Goal: Obtain resource: Download file/media

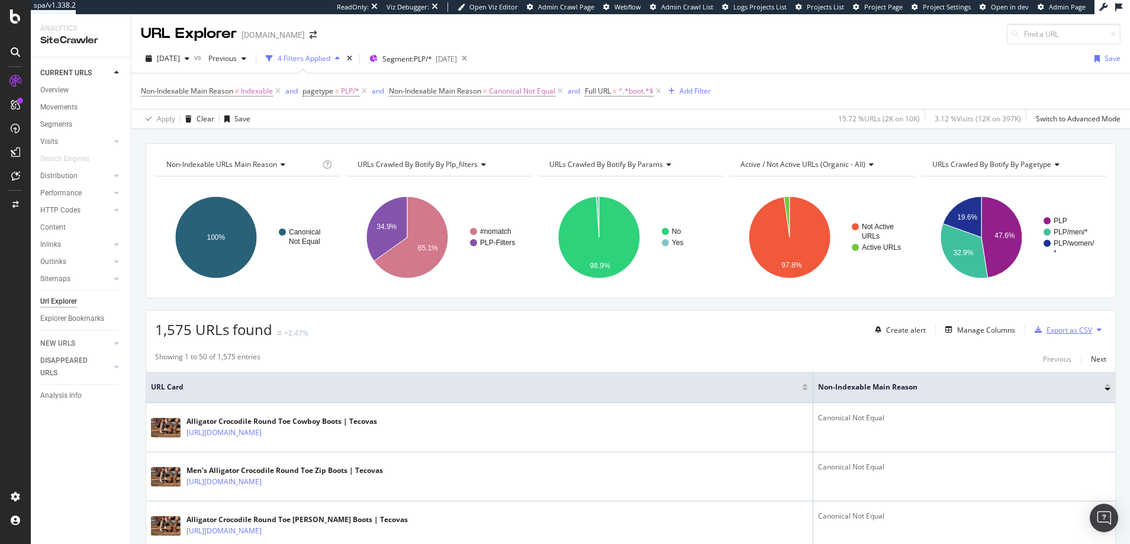
click at [1050, 331] on div "Export as CSV" at bounding box center [1070, 330] width 46 height 10
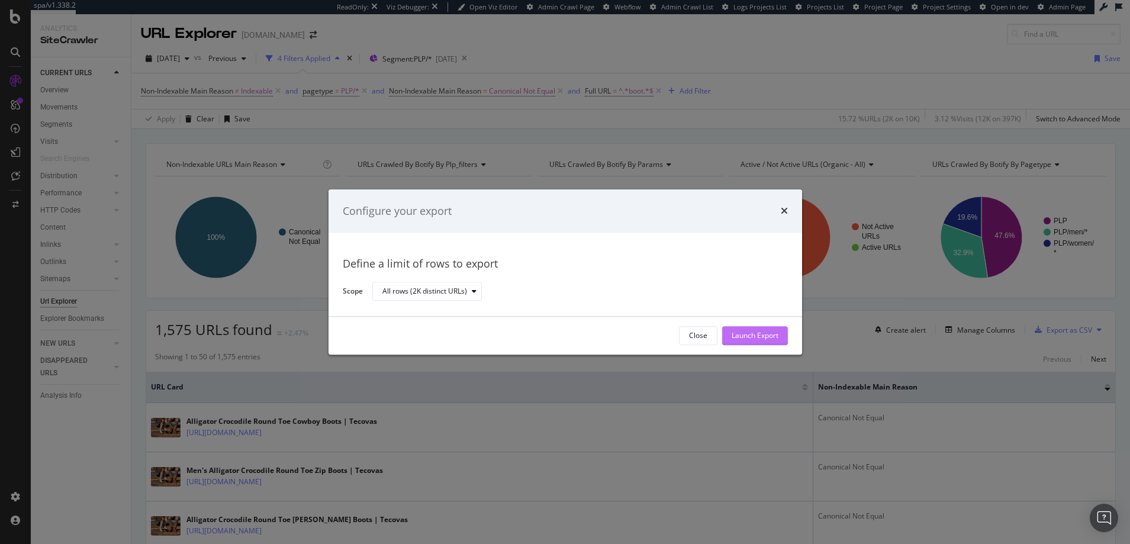
click at [748, 334] on div "Launch Export" at bounding box center [755, 336] width 47 height 10
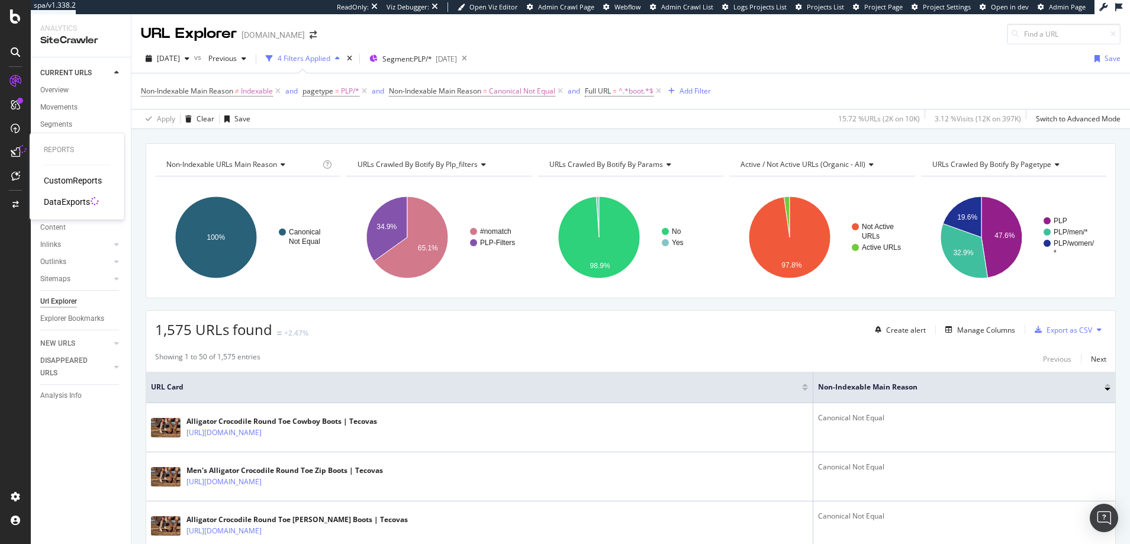
click at [15, 152] on icon at bounding box center [15, 151] width 9 height 9
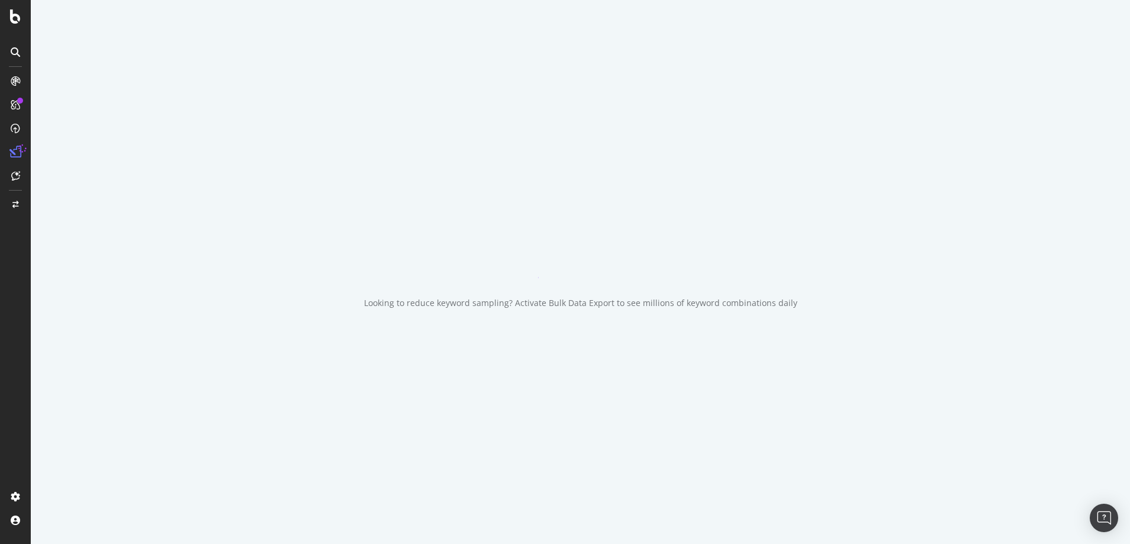
click at [15, 152] on icon at bounding box center [15, 152] width 12 height 12
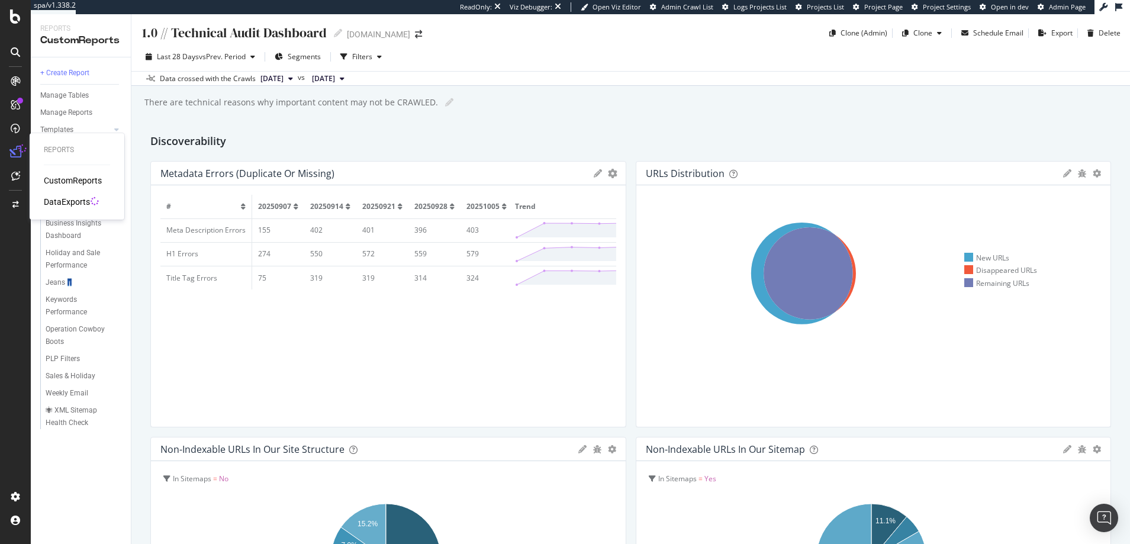
click at [67, 201] on div "DataExports" at bounding box center [67, 202] width 46 height 12
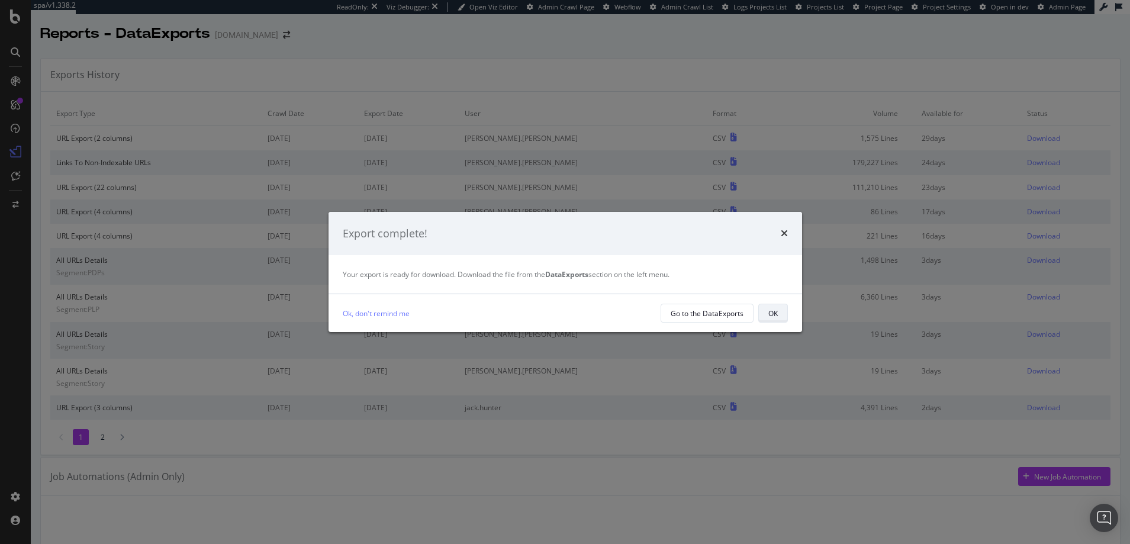
click at [777, 313] on button "OK" at bounding box center [773, 313] width 30 height 19
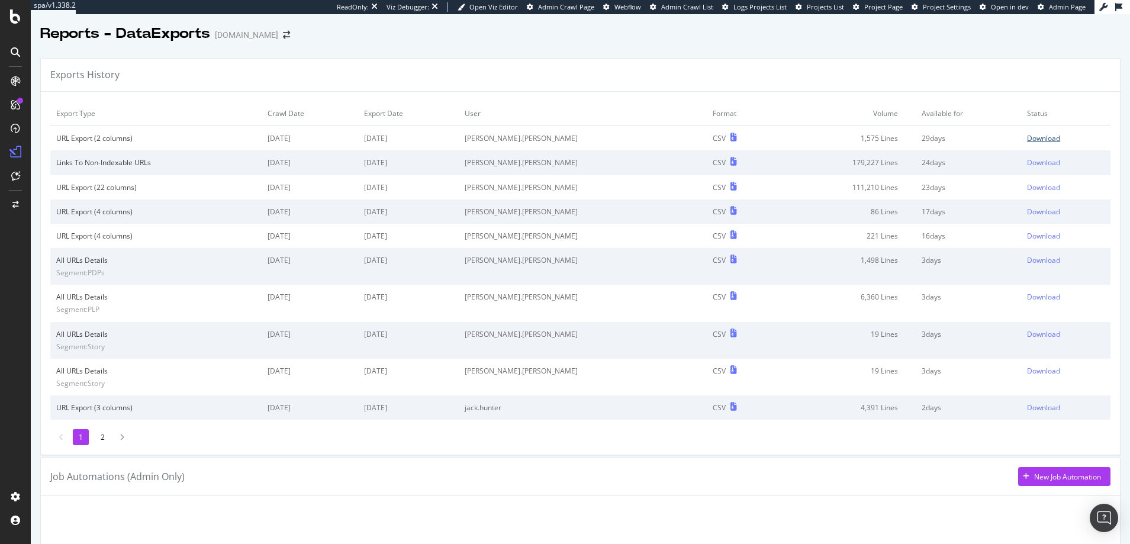
click at [1027, 137] on div "Download" at bounding box center [1043, 138] width 33 height 10
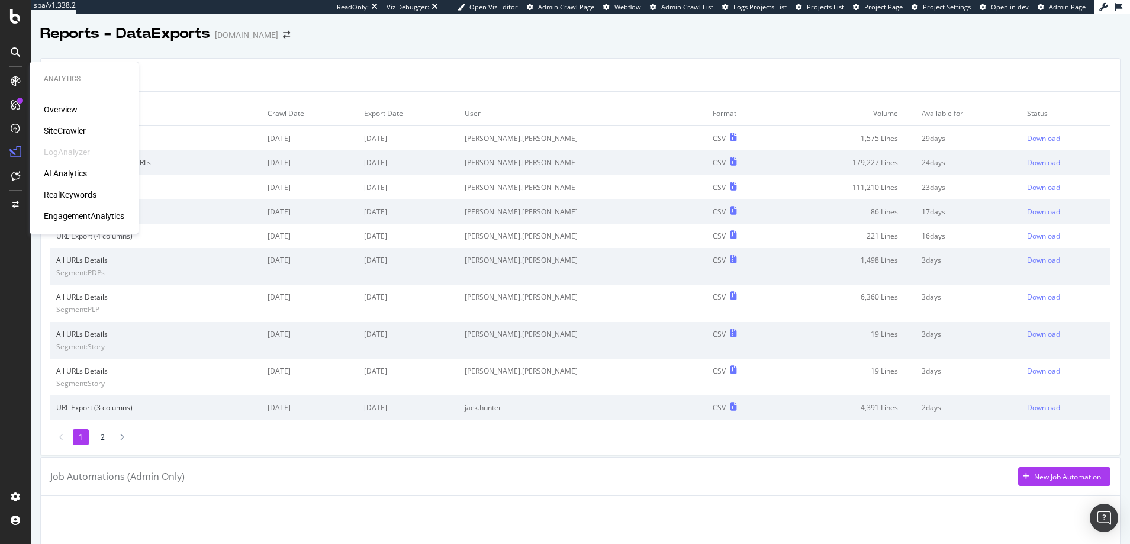
click at [14, 79] on icon at bounding box center [15, 80] width 9 height 9
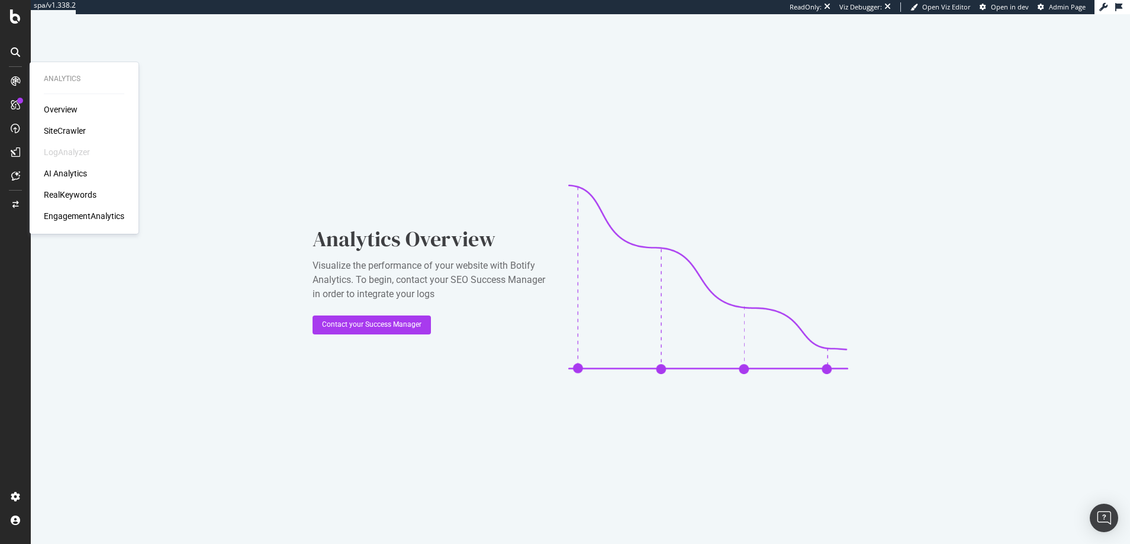
click at [67, 132] on div "SiteCrawler" at bounding box center [65, 131] width 42 height 12
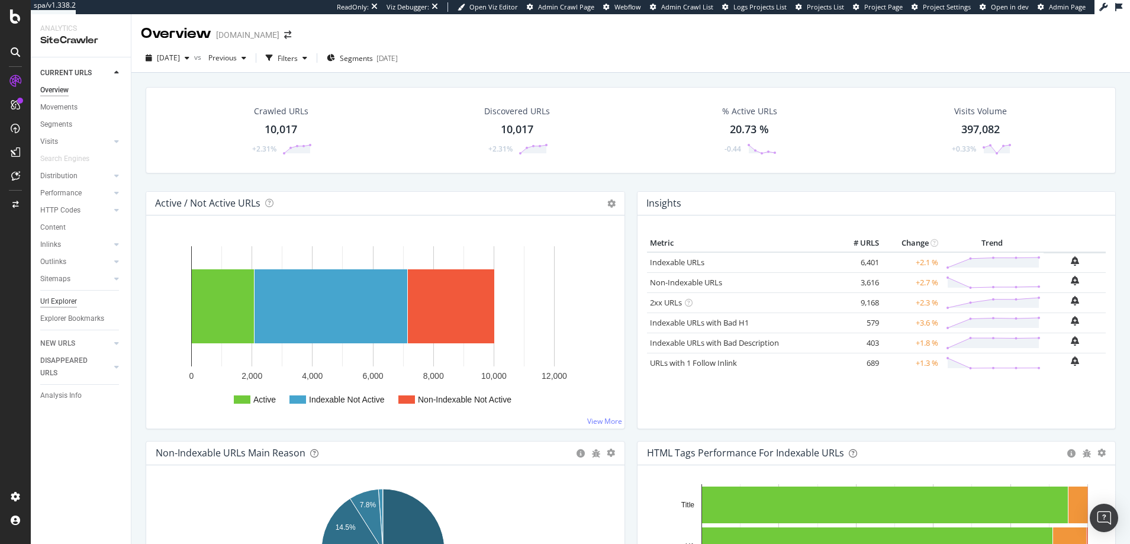
click at [61, 302] on div "Url Explorer" at bounding box center [58, 301] width 37 height 12
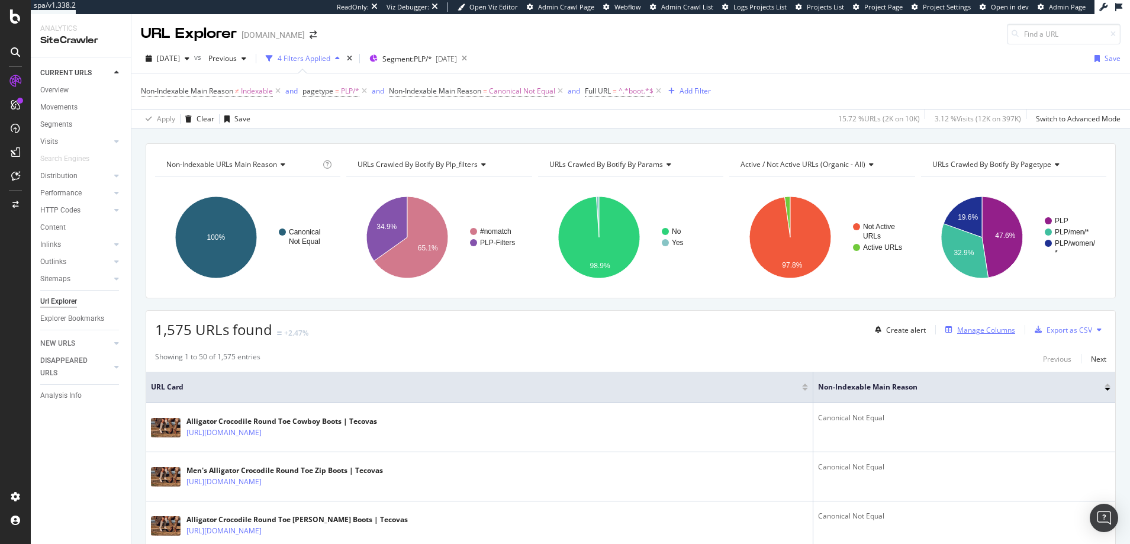
click at [967, 330] on div "Manage Columns" at bounding box center [986, 330] width 58 height 10
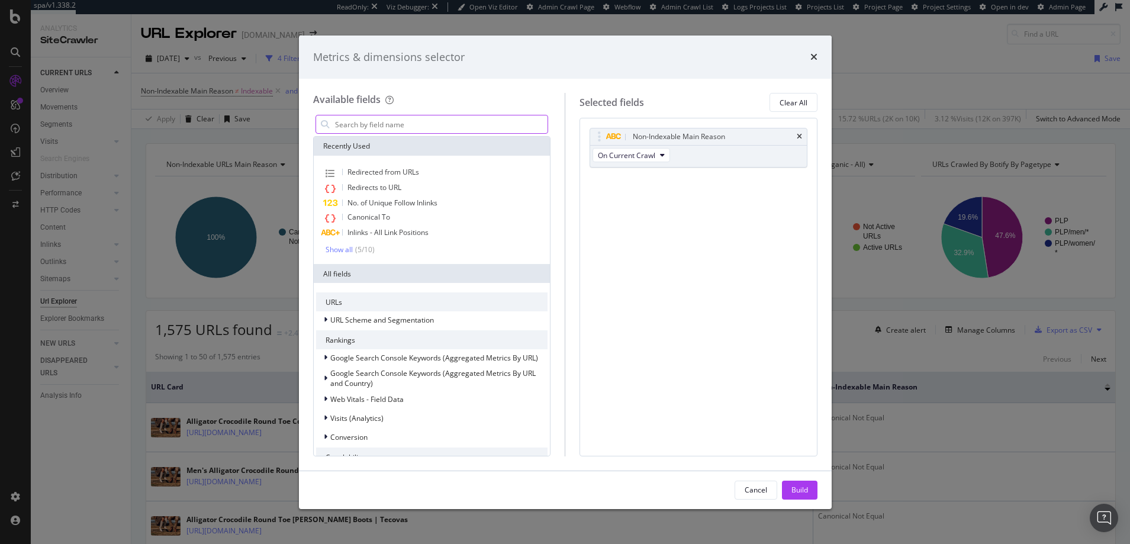
click at [418, 124] on input "modal" at bounding box center [441, 124] width 214 height 18
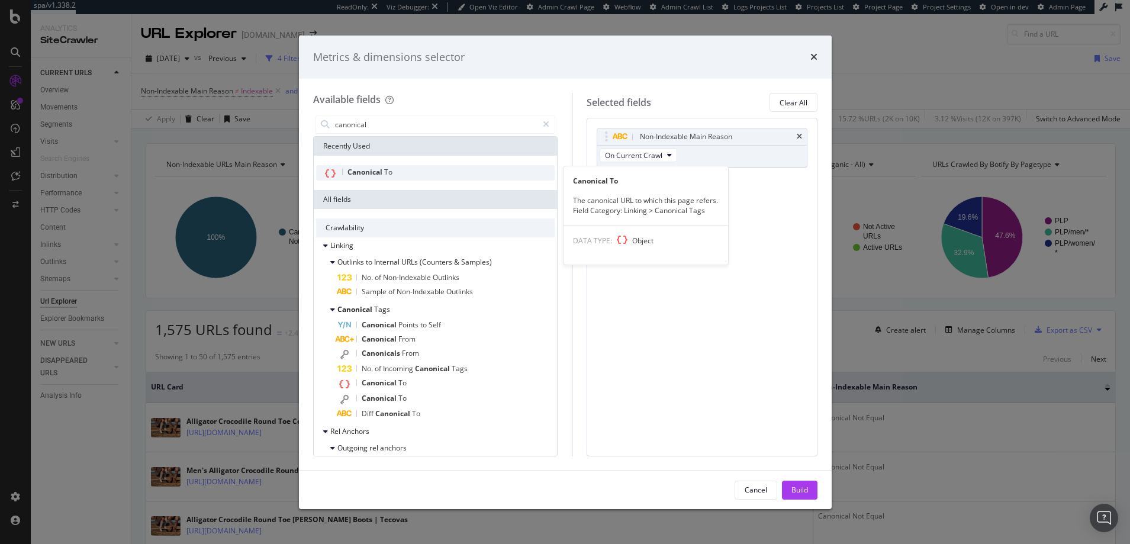
type input "canonical"
click at [367, 172] on span "Canonical" at bounding box center [366, 172] width 37 height 10
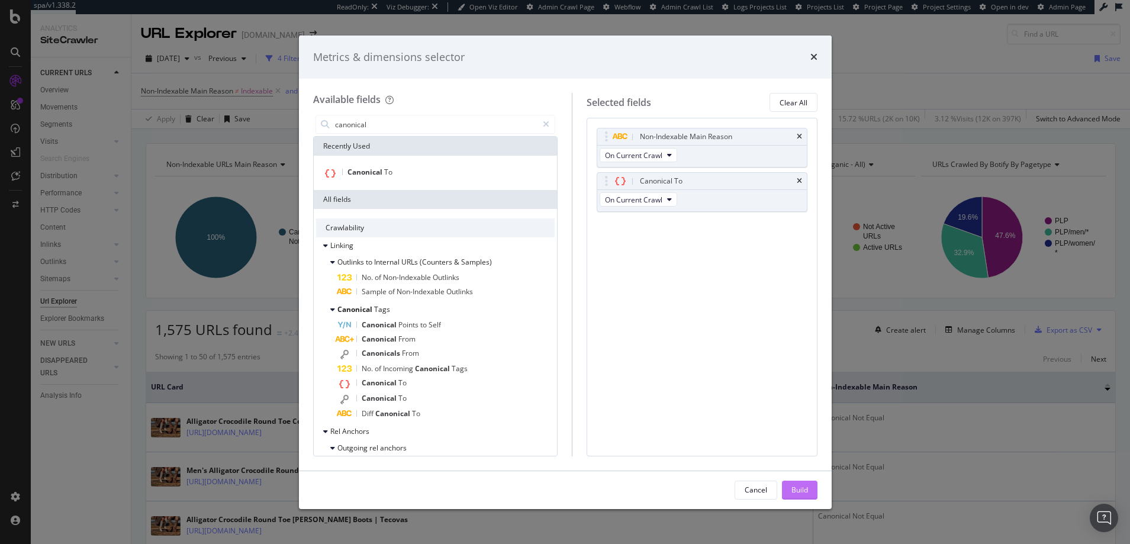
click at [797, 490] on div "Build" at bounding box center [800, 490] width 17 height 10
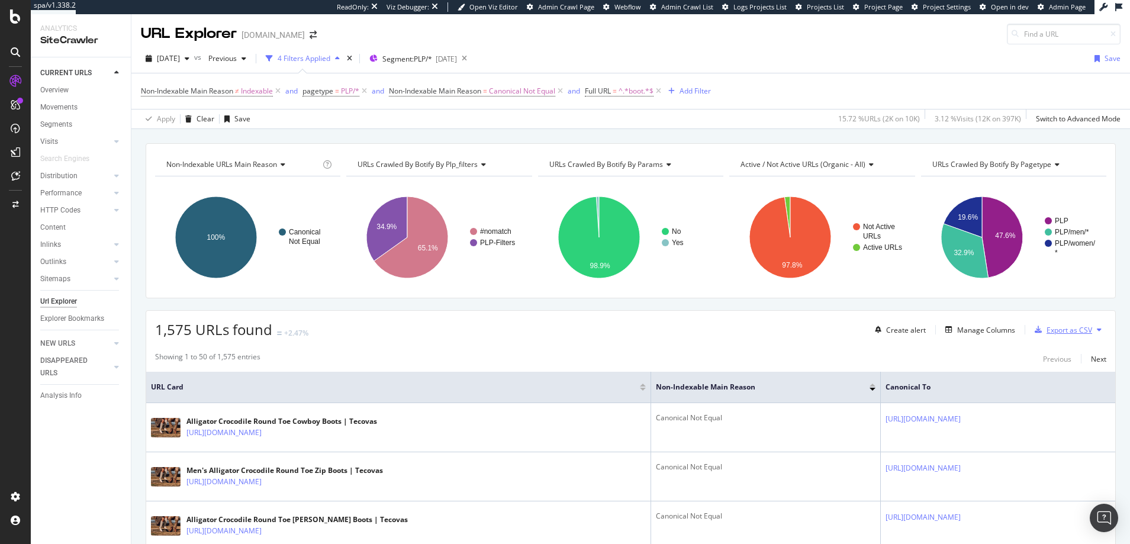
click at [1056, 330] on div "Export as CSV" at bounding box center [1070, 330] width 46 height 10
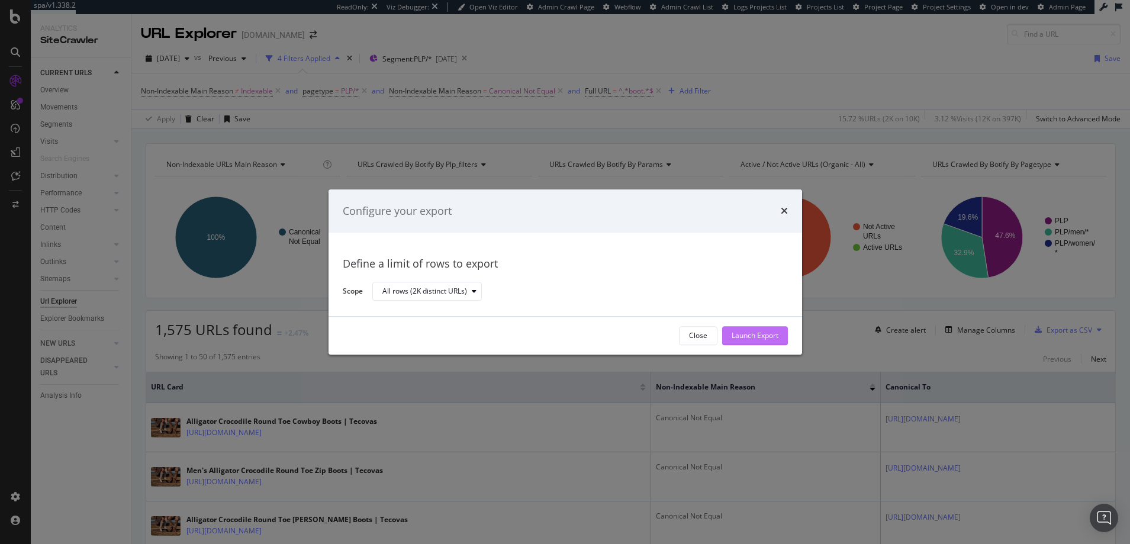
click at [743, 334] on div "Launch Export" at bounding box center [755, 336] width 47 height 10
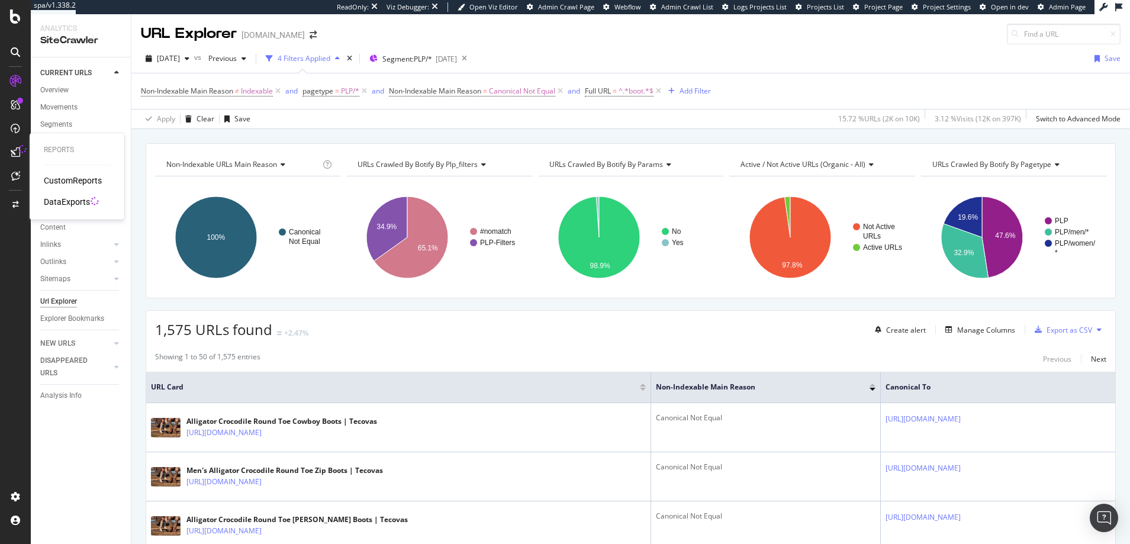
click at [66, 202] on div "DataExports" at bounding box center [67, 202] width 46 height 12
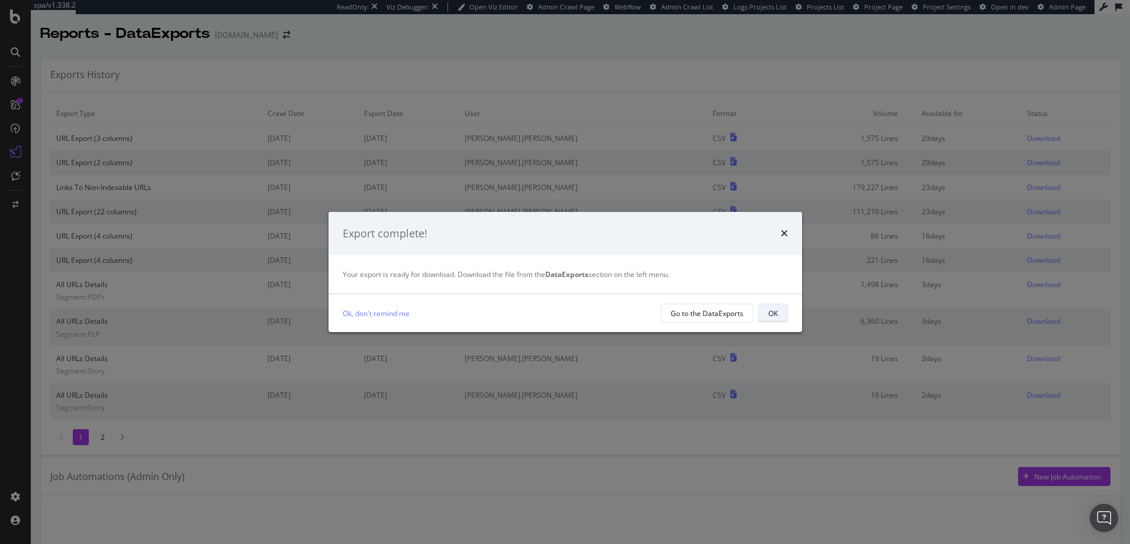
click at [773, 316] on div "OK" at bounding box center [772, 313] width 9 height 10
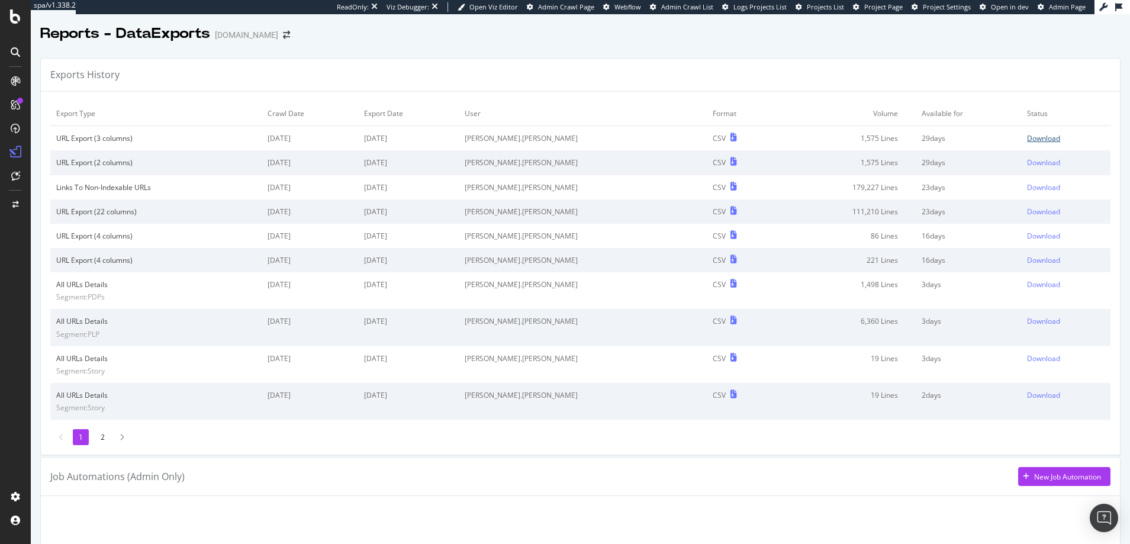
click at [1027, 137] on div "Download" at bounding box center [1043, 138] width 33 height 10
